Goal: Information Seeking & Learning: Learn about a topic

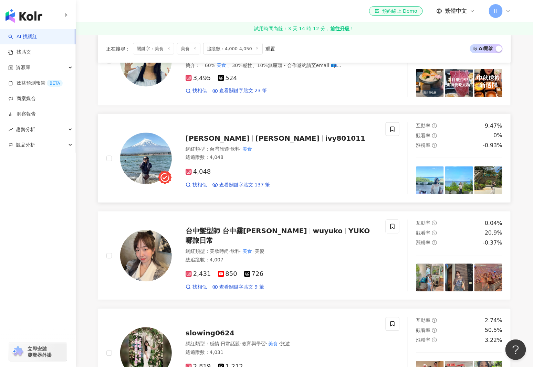
scroll to position [379, 0]
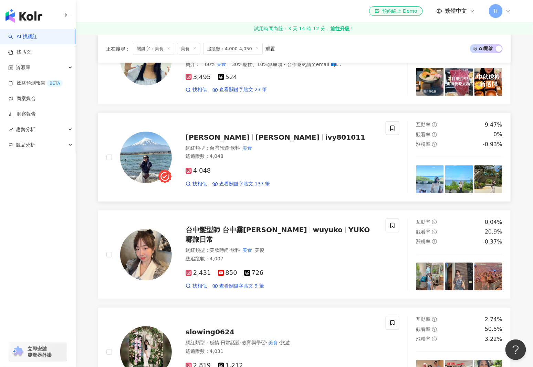
click at [218, 138] on span "[PERSON_NAME]" at bounding box center [221, 138] width 70 height 8
click at [243, 234] on span "台中髮型師 台中霧[PERSON_NAME]" at bounding box center [246, 230] width 121 height 8
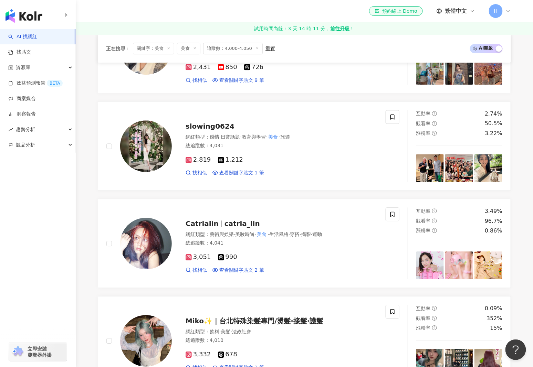
scroll to position [585, 0]
click at [211, 124] on span "slowing0624" at bounding box center [210, 126] width 49 height 8
click at [230, 219] on span "catria_lin" at bounding box center [241, 223] width 35 height 8
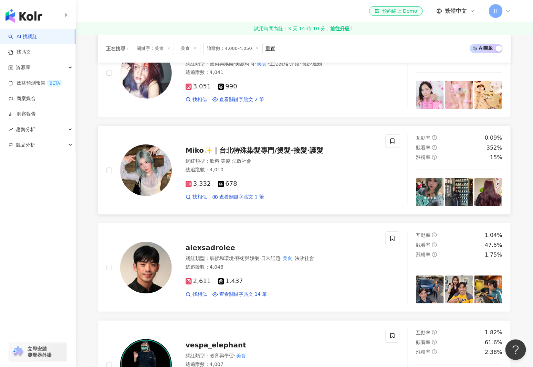
scroll to position [792, 0]
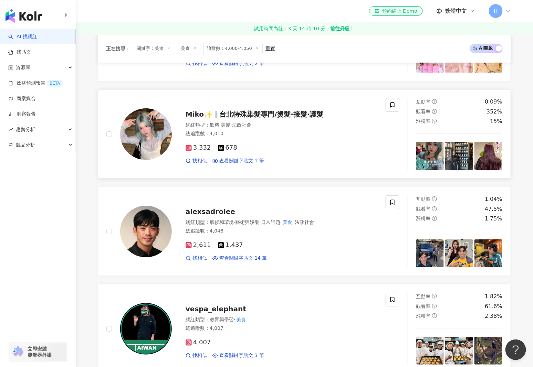
click at [288, 113] on span "Miko✨｜台北特殊染髮專門/燙髮·接髮·護髮" at bounding box center [255, 114] width 138 height 8
click at [196, 209] on span "alexsadrolee" at bounding box center [211, 212] width 50 height 8
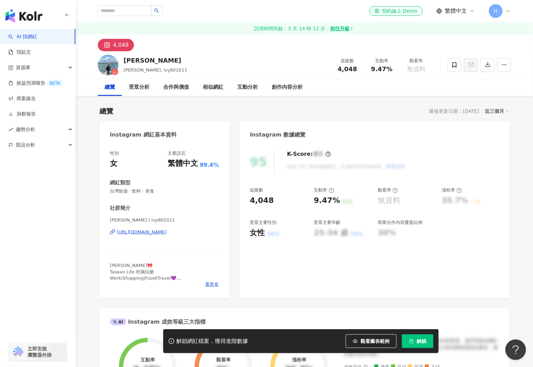
click at [167, 233] on div "https://www.instagram.com/ivy801011/" at bounding box center [142, 232] width 50 height 6
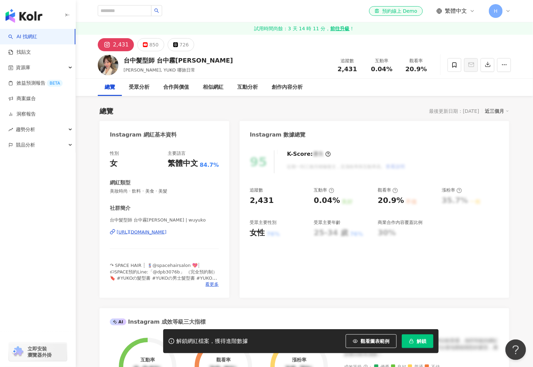
click at [167, 231] on div "https://www.instagram.com/wuyuko/" at bounding box center [142, 232] width 50 height 6
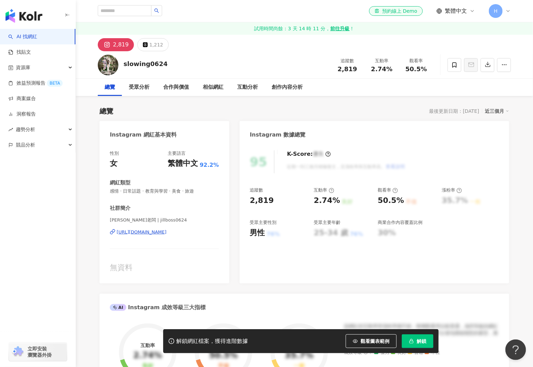
click at [167, 234] on div "https://www.instagram.com/jillboss0624/" at bounding box center [142, 232] width 50 height 6
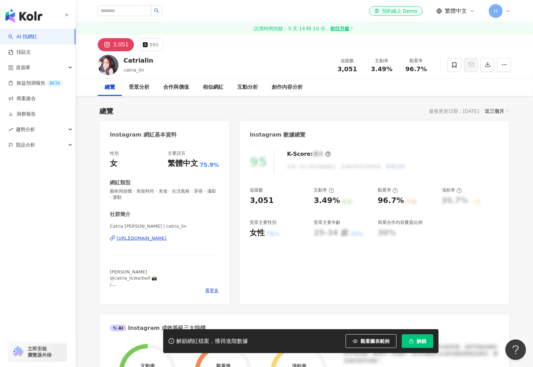
click at [157, 239] on div "https://www.instagram.com/catria_lin/" at bounding box center [142, 238] width 50 height 6
